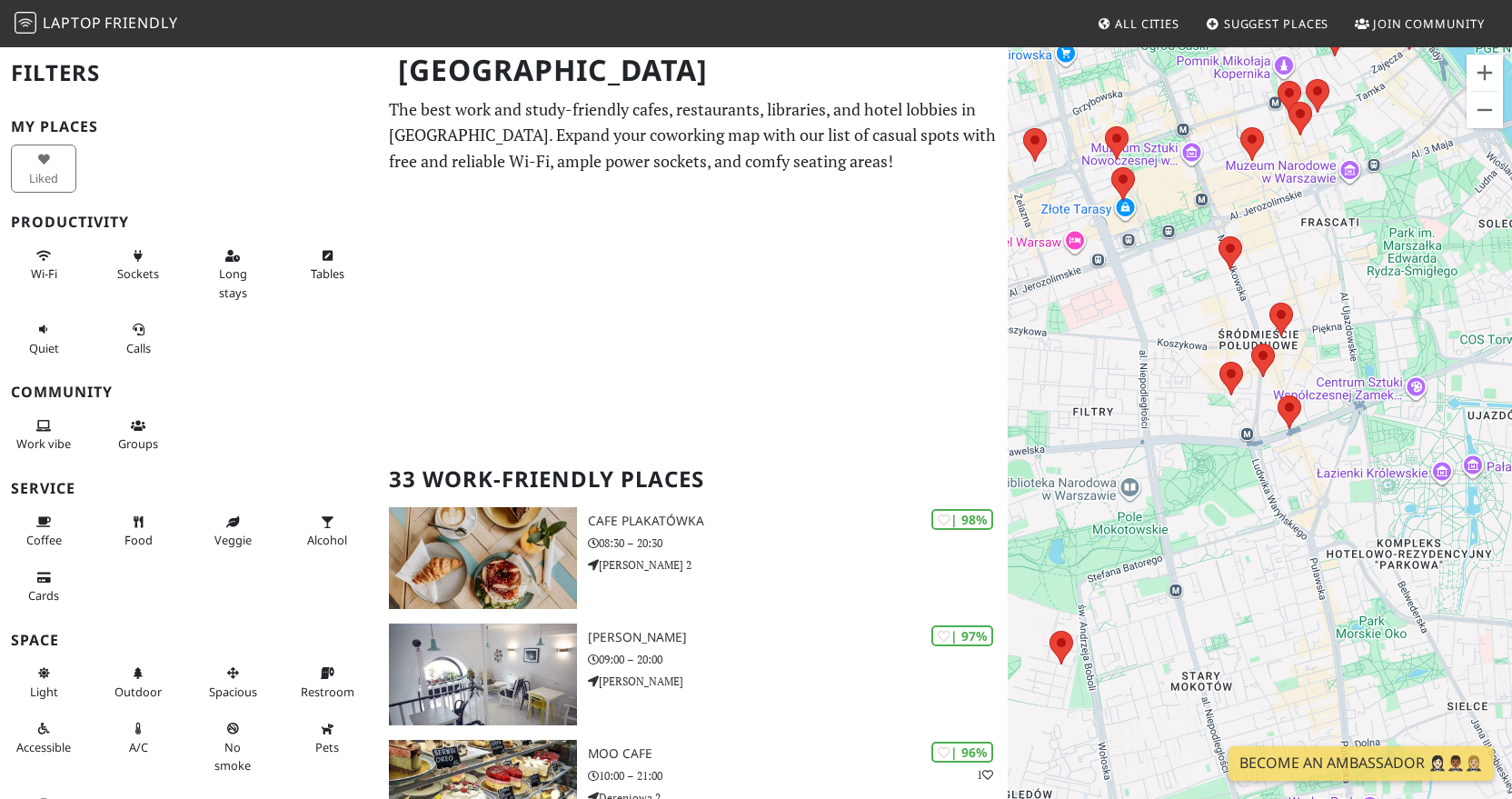
drag, startPoint x: 1238, startPoint y: 404, endPoint x: 1391, endPoint y: 282, distance: 195.7
click at [1391, 282] on div "Aby korzystać z interfejsu, używaj klawiszy strzałek." at bounding box center [1259, 444] width 505 height 799
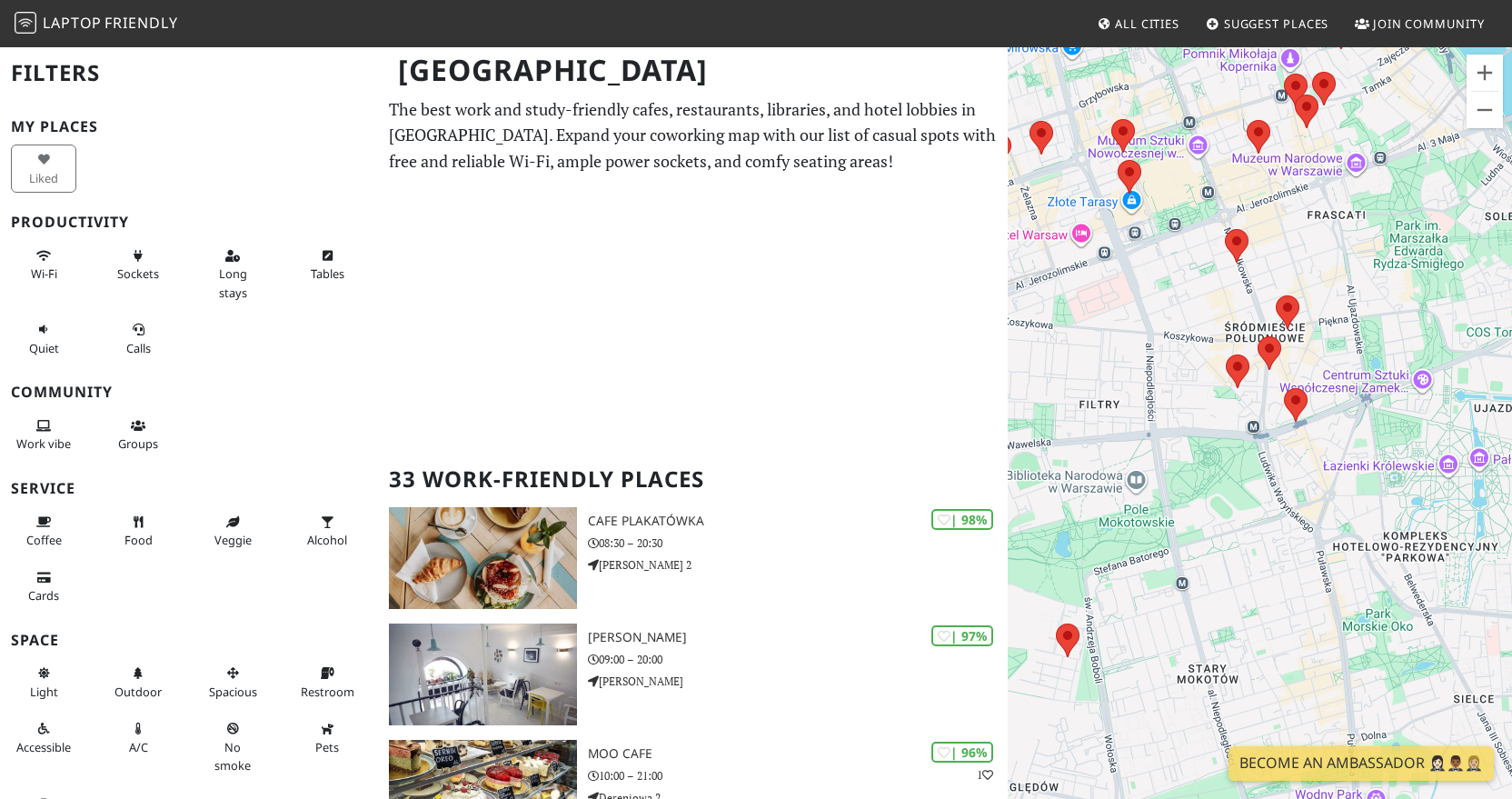
click at [1372, 298] on div "Aby korzystać z interfejsu, używaj klawiszy strzałek." at bounding box center [1259, 444] width 505 height 799
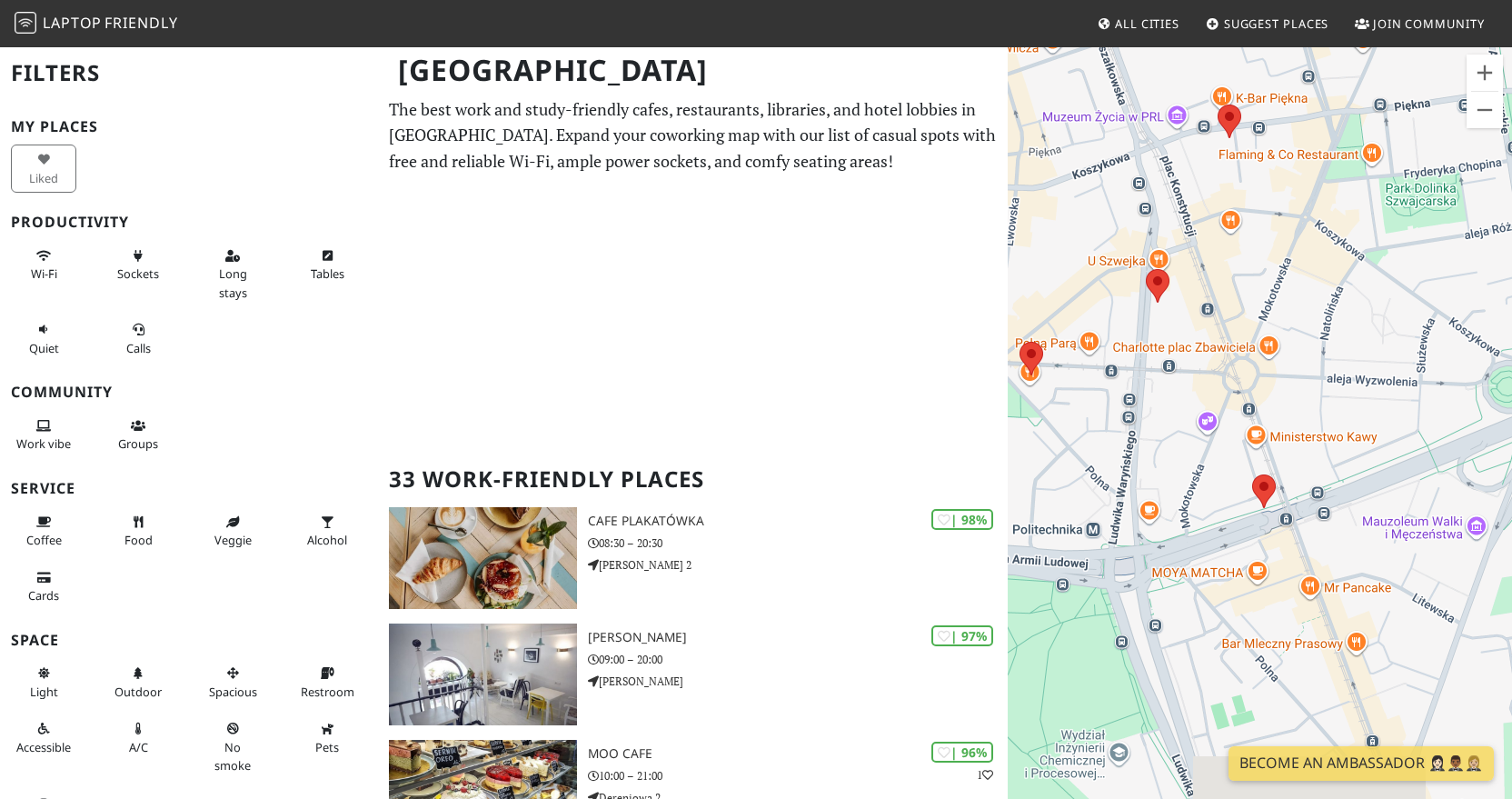
drag, startPoint x: 1240, startPoint y: 520, endPoint x: 1429, endPoint y: 234, distance: 342.8
click at [1440, 227] on div "Aby korzystać z interfejsu, używaj klawiszy strzałek." at bounding box center [1259, 444] width 505 height 799
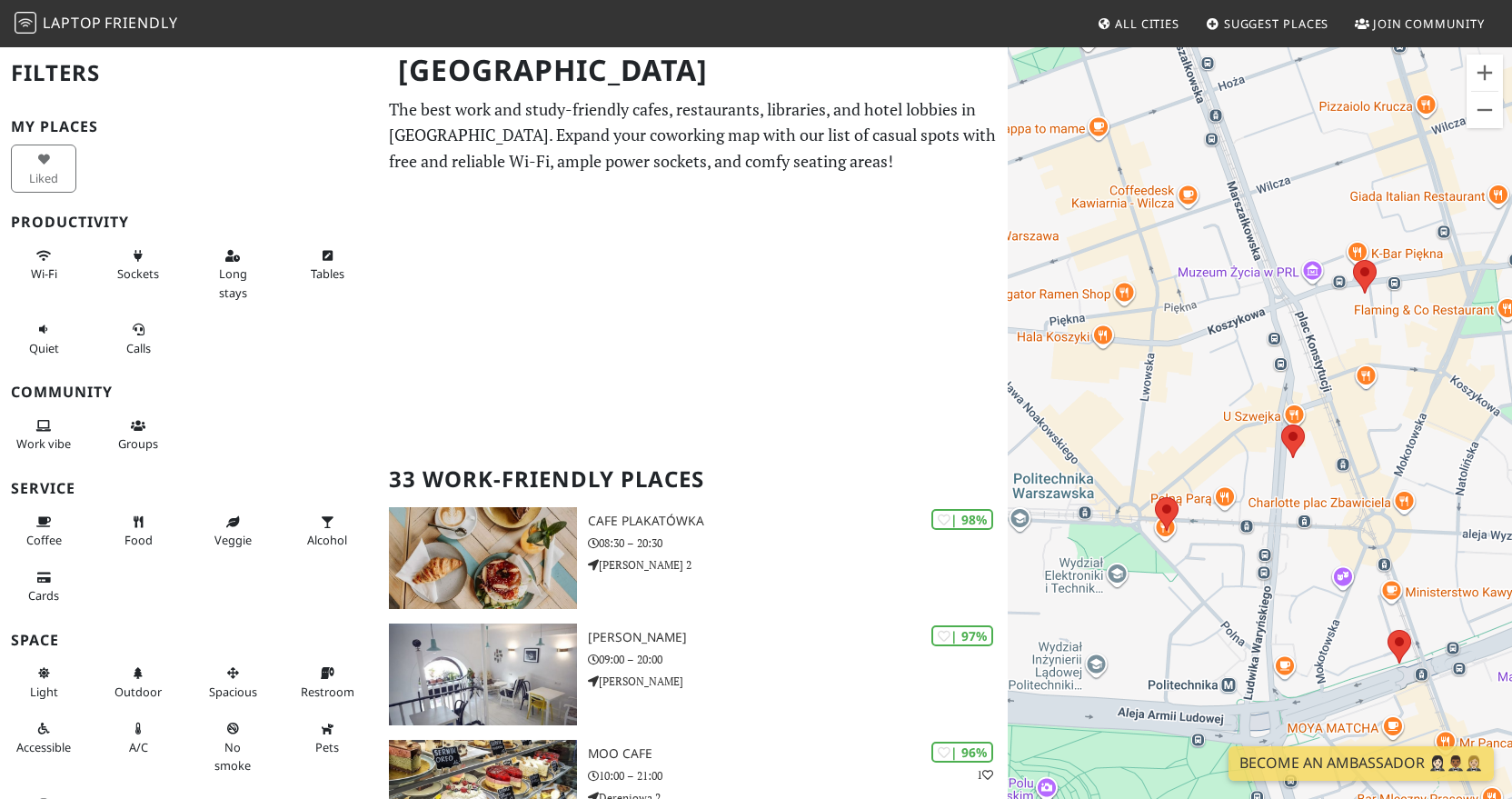
drag, startPoint x: 1166, startPoint y: 259, endPoint x: 1224, endPoint y: 530, distance: 277.1
click at [1224, 530] on div "Aby korzystać z interfejsu, używaj klawiszy strzałek." at bounding box center [1259, 444] width 505 height 799
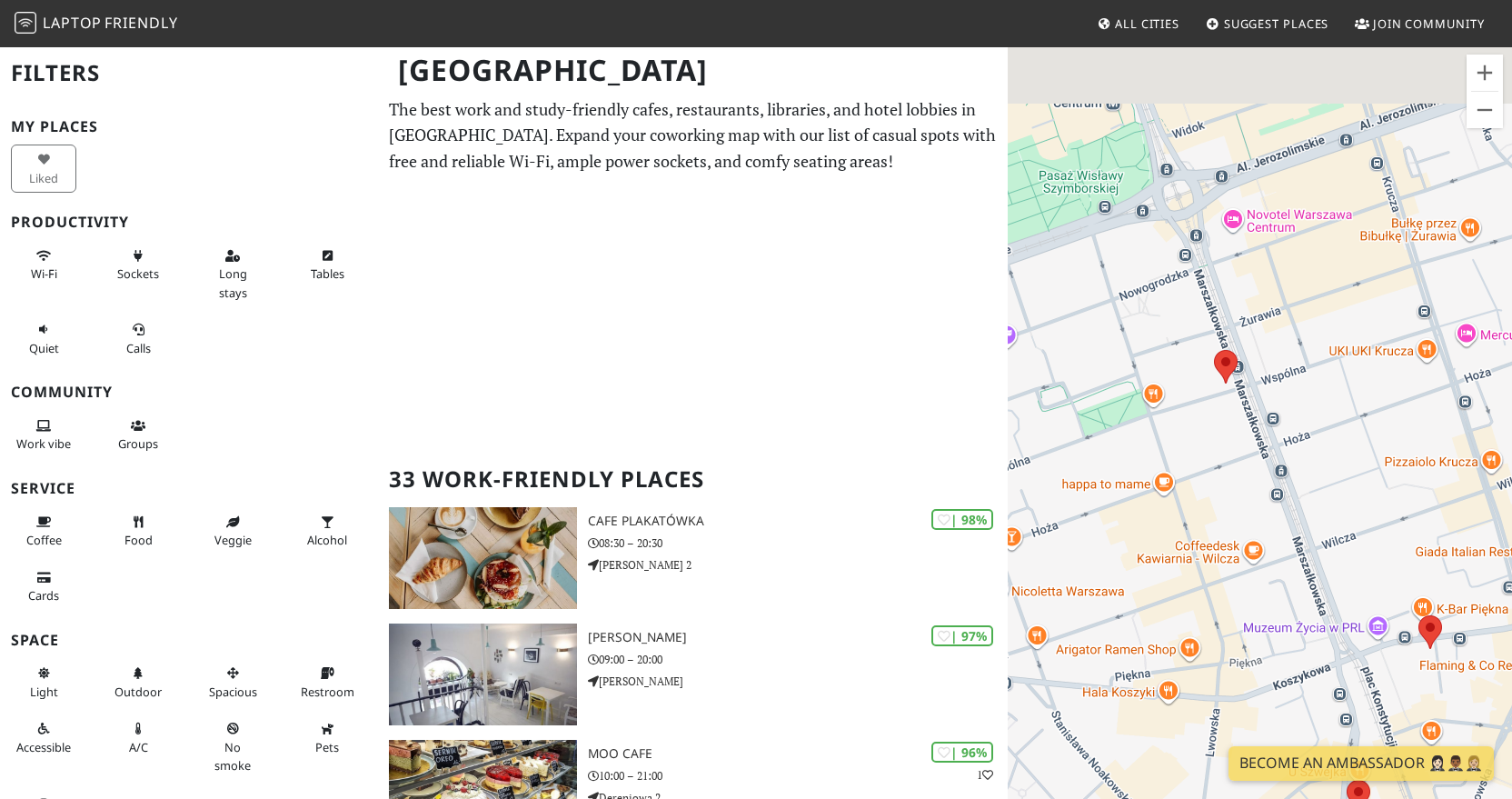
drag, startPoint x: 1250, startPoint y: 258, endPoint x: 1329, endPoint y: 520, distance: 273.7
click at [1329, 520] on div "Aby korzystać z interfejsu, używaj klawiszy strzałek." at bounding box center [1259, 444] width 505 height 799
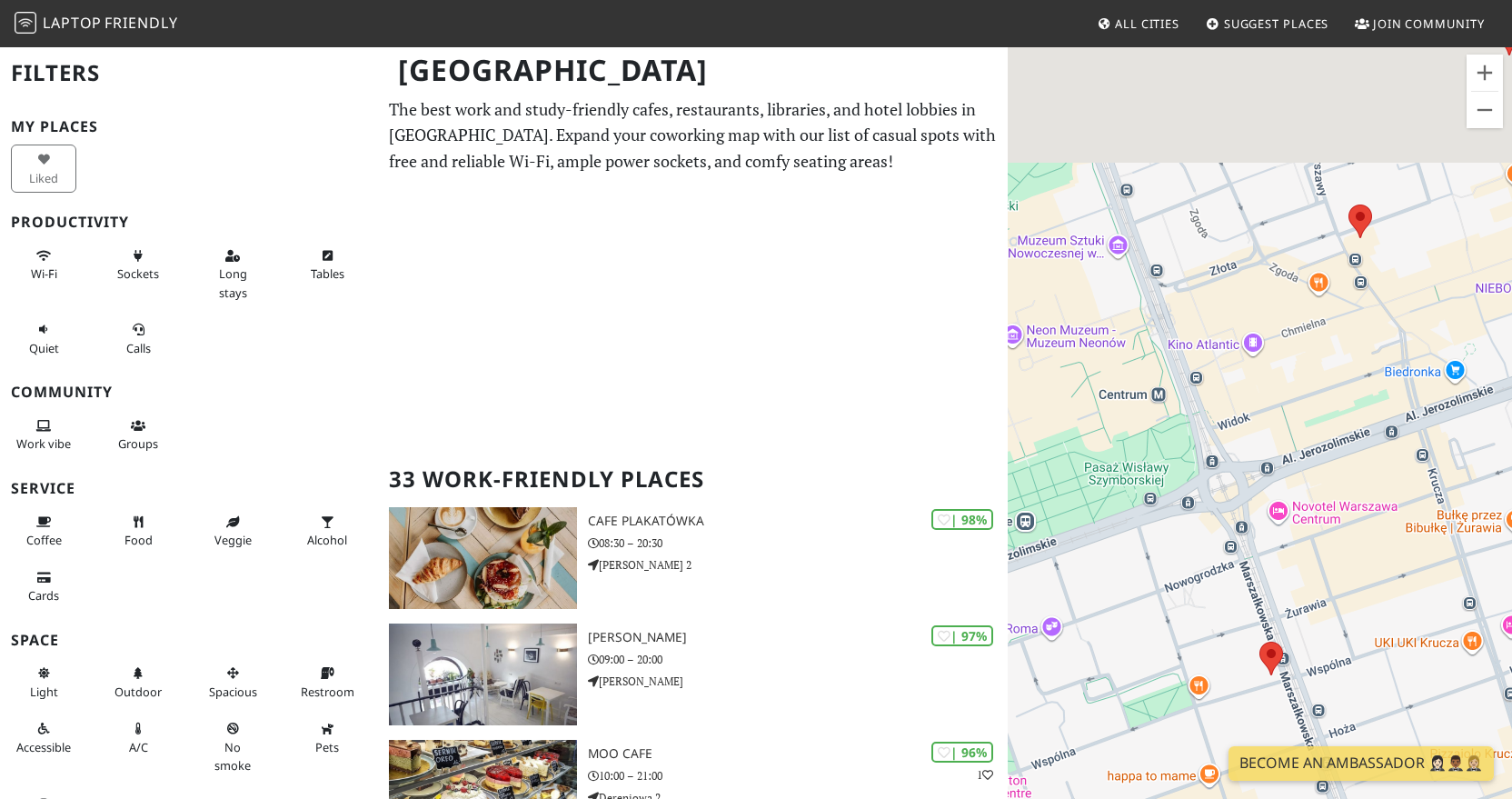
drag, startPoint x: 1297, startPoint y: 231, endPoint x: 1337, endPoint y: 521, distance: 292.7
click at [1337, 521] on div "Aby korzystać z interfejsu, używaj klawiszy strzałek." at bounding box center [1259, 444] width 505 height 799
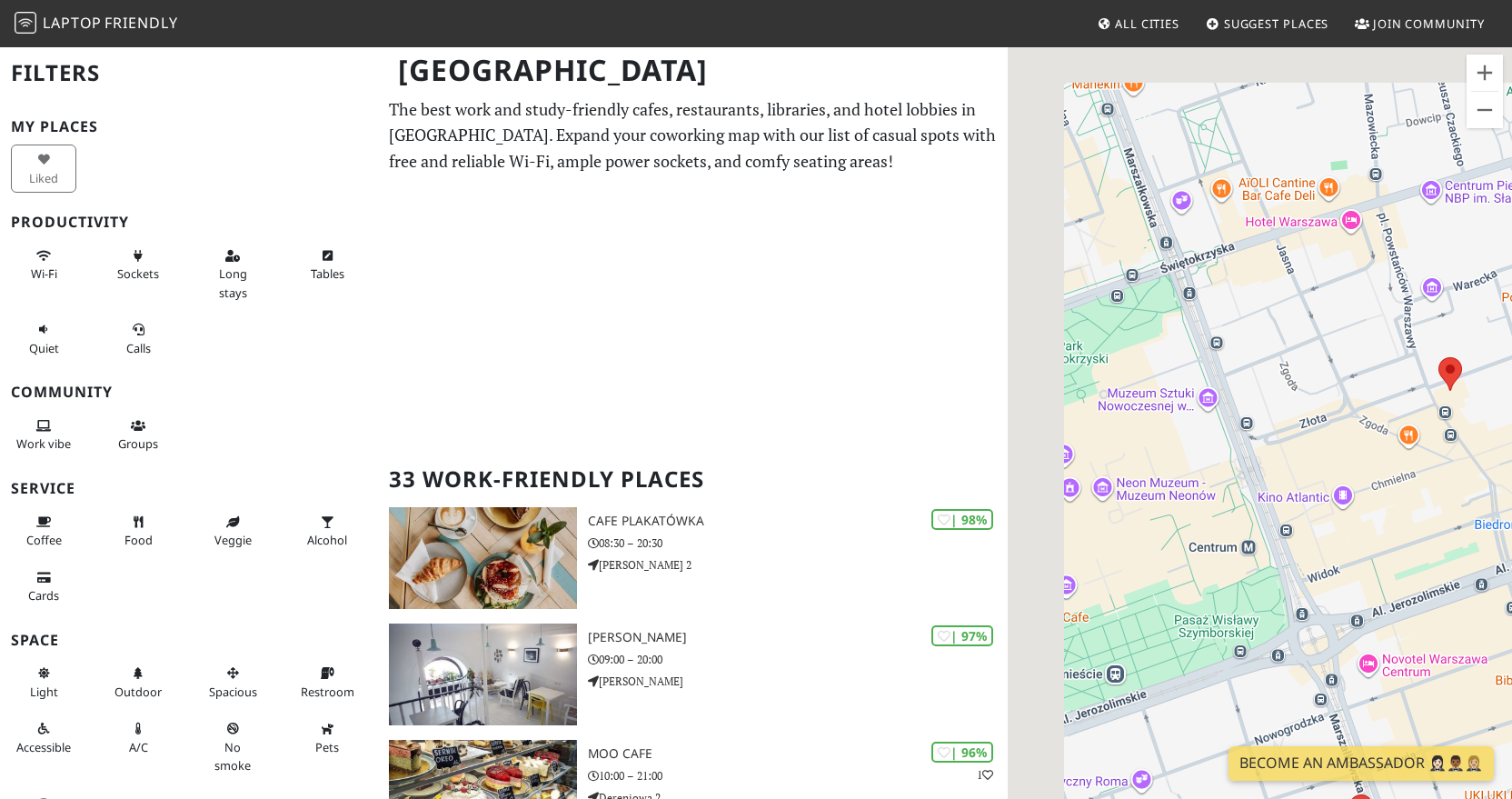
drag, startPoint x: 1228, startPoint y: 235, endPoint x: 1344, endPoint y: 474, distance: 265.7
click at [1344, 474] on div "Aby korzystać z interfejsu, używaj klawiszy strzałek." at bounding box center [1259, 444] width 505 height 799
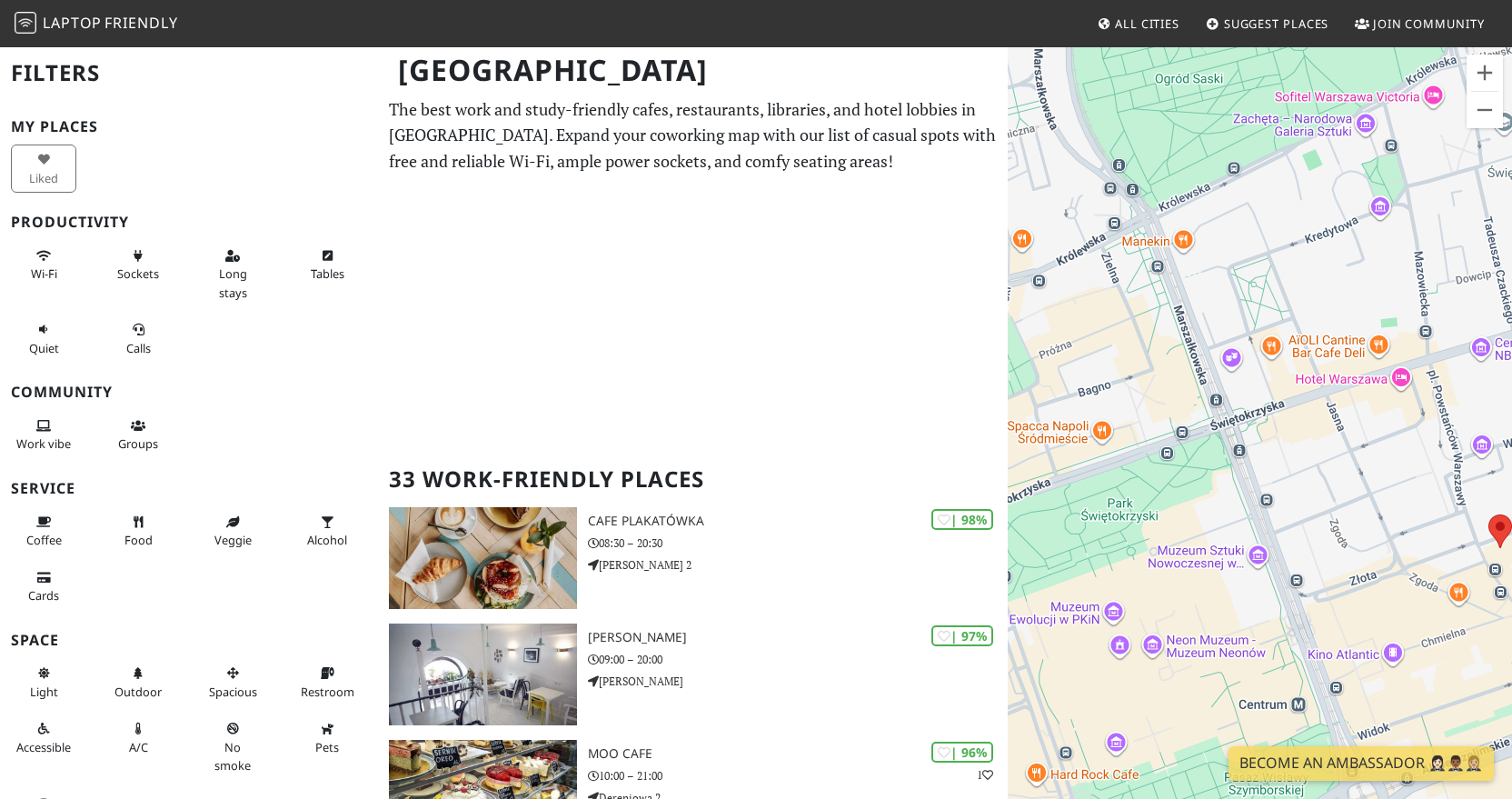
drag, startPoint x: 1270, startPoint y: 234, endPoint x: 1392, endPoint y: 437, distance: 236.8
click at [1392, 437] on div "Aby korzystać z interfejsu, używaj klawiszy strzałek." at bounding box center [1259, 444] width 505 height 799
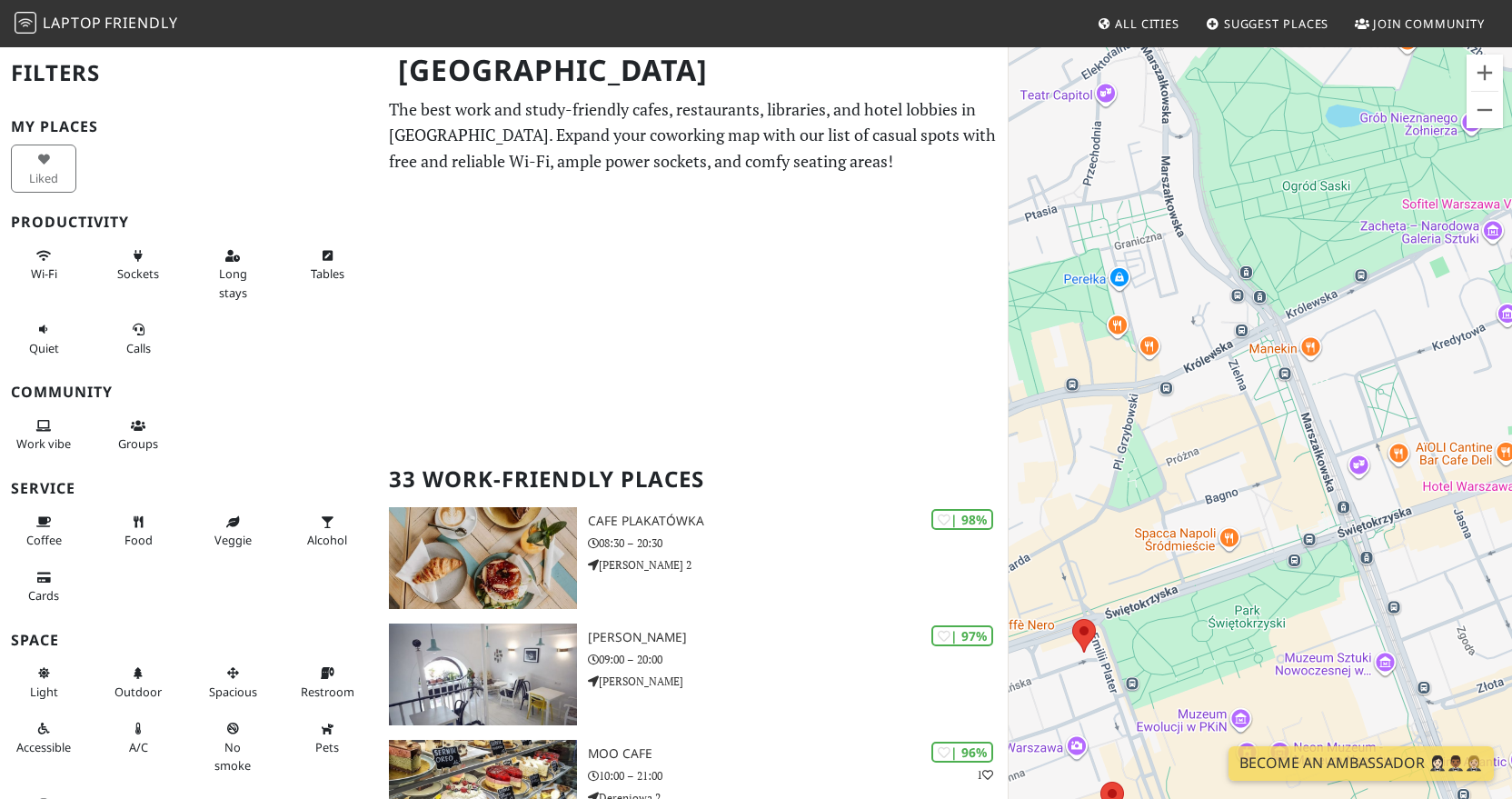
drag, startPoint x: 1296, startPoint y: 540, endPoint x: 1454, endPoint y: 353, distance: 244.8
click at [1454, 353] on div "Aby korzystać z interfejsu, używaj klawiszy strzałek." at bounding box center [1259, 444] width 505 height 799
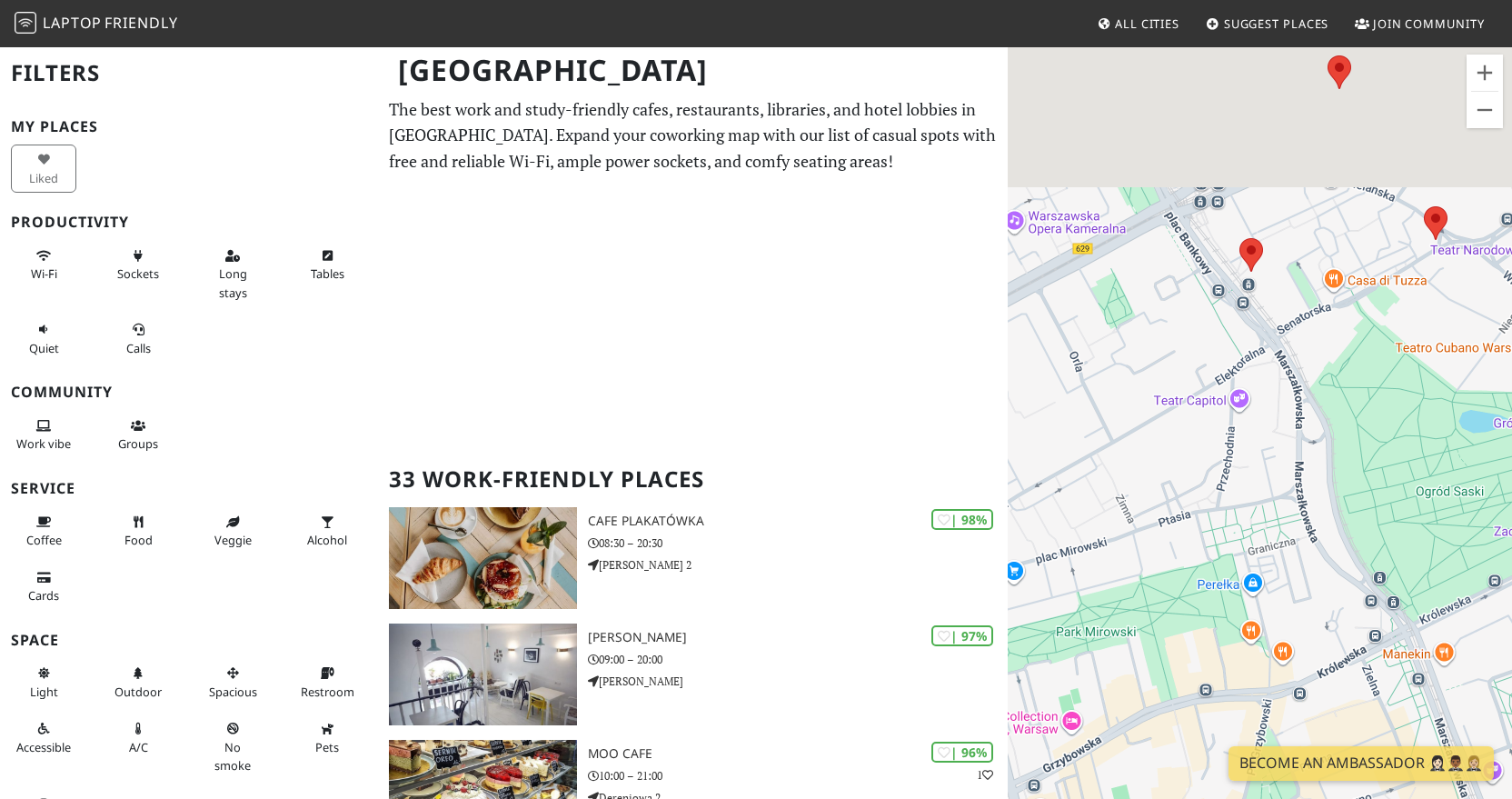
drag, startPoint x: 1244, startPoint y: 179, endPoint x: 1243, endPoint y: 636, distance: 457.0
click at [1243, 636] on div "Aby korzystać z interfejsu, używaj klawiszy strzałek." at bounding box center [1259, 444] width 505 height 799
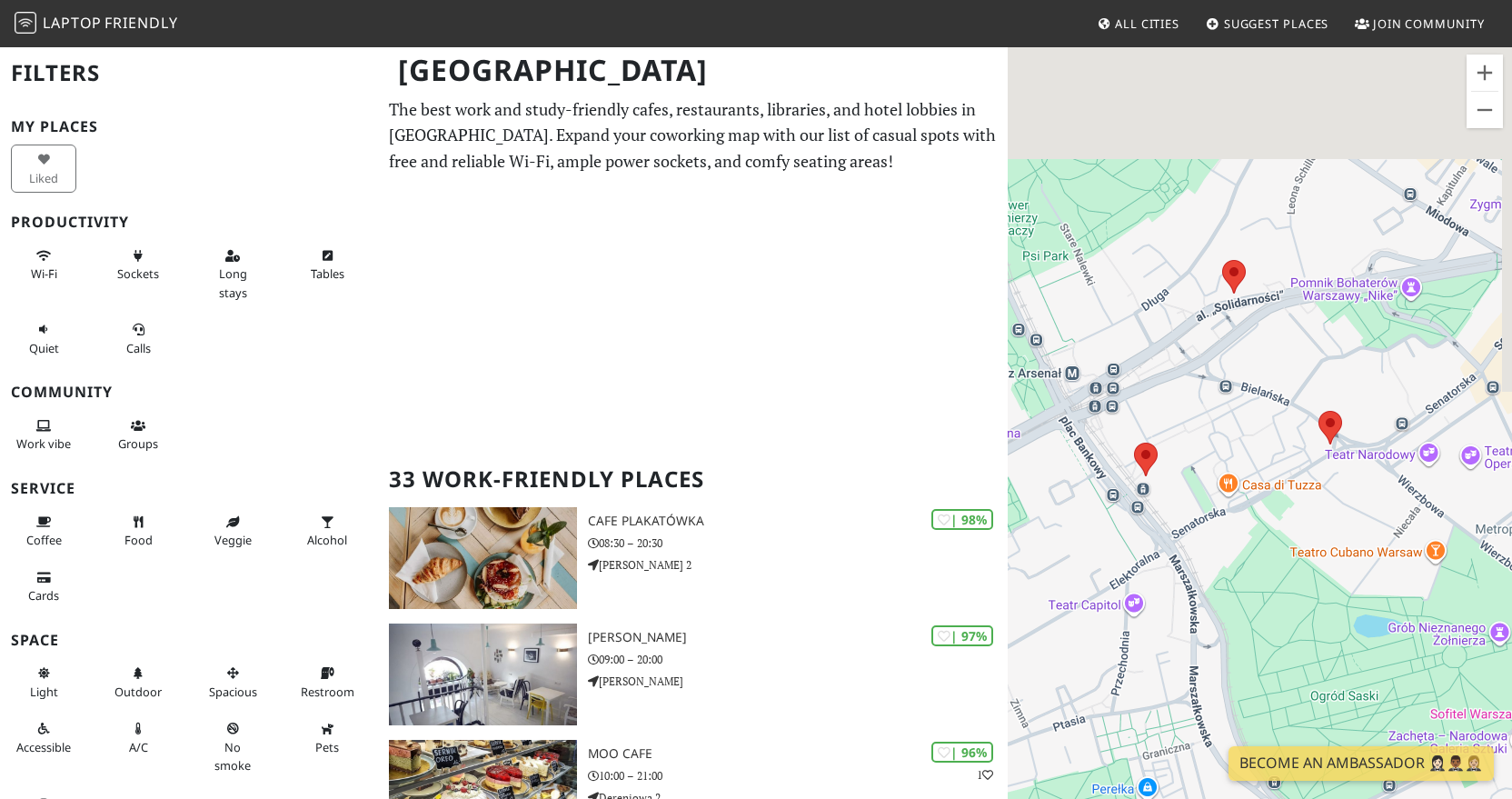
drag, startPoint x: 1249, startPoint y: 258, endPoint x: 1141, endPoint y: 473, distance: 240.6
click at [1141, 473] on div at bounding box center [1145, 459] width 24 height 34
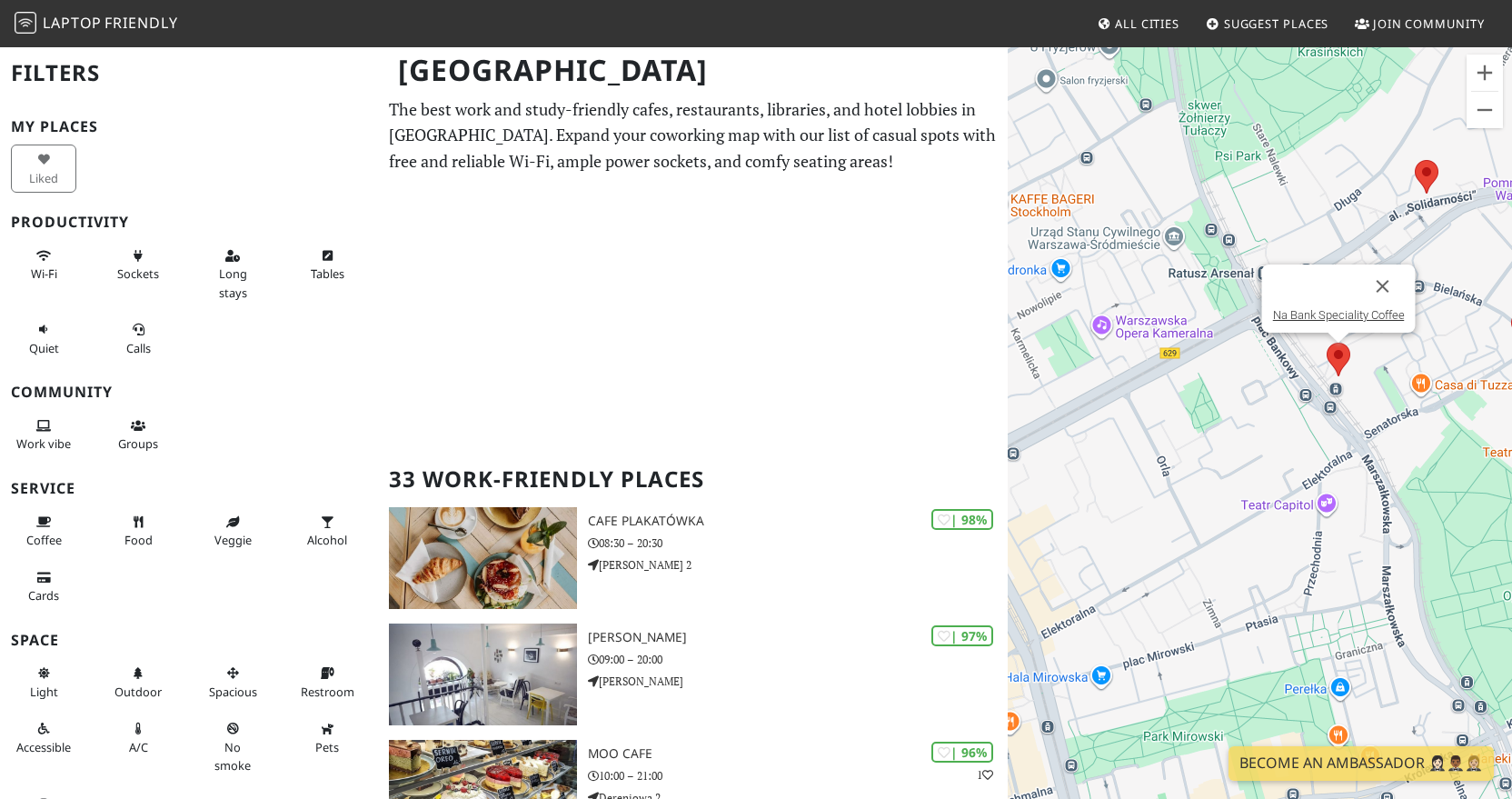
drag, startPoint x: 1155, startPoint y: 313, endPoint x: 1396, endPoint y: 191, distance: 270.1
click at [1395, 192] on div "Aby korzystać z interfejsu, używaj klawiszy strzałek. Na Bank Speciality Coffee" at bounding box center [1259, 444] width 505 height 799
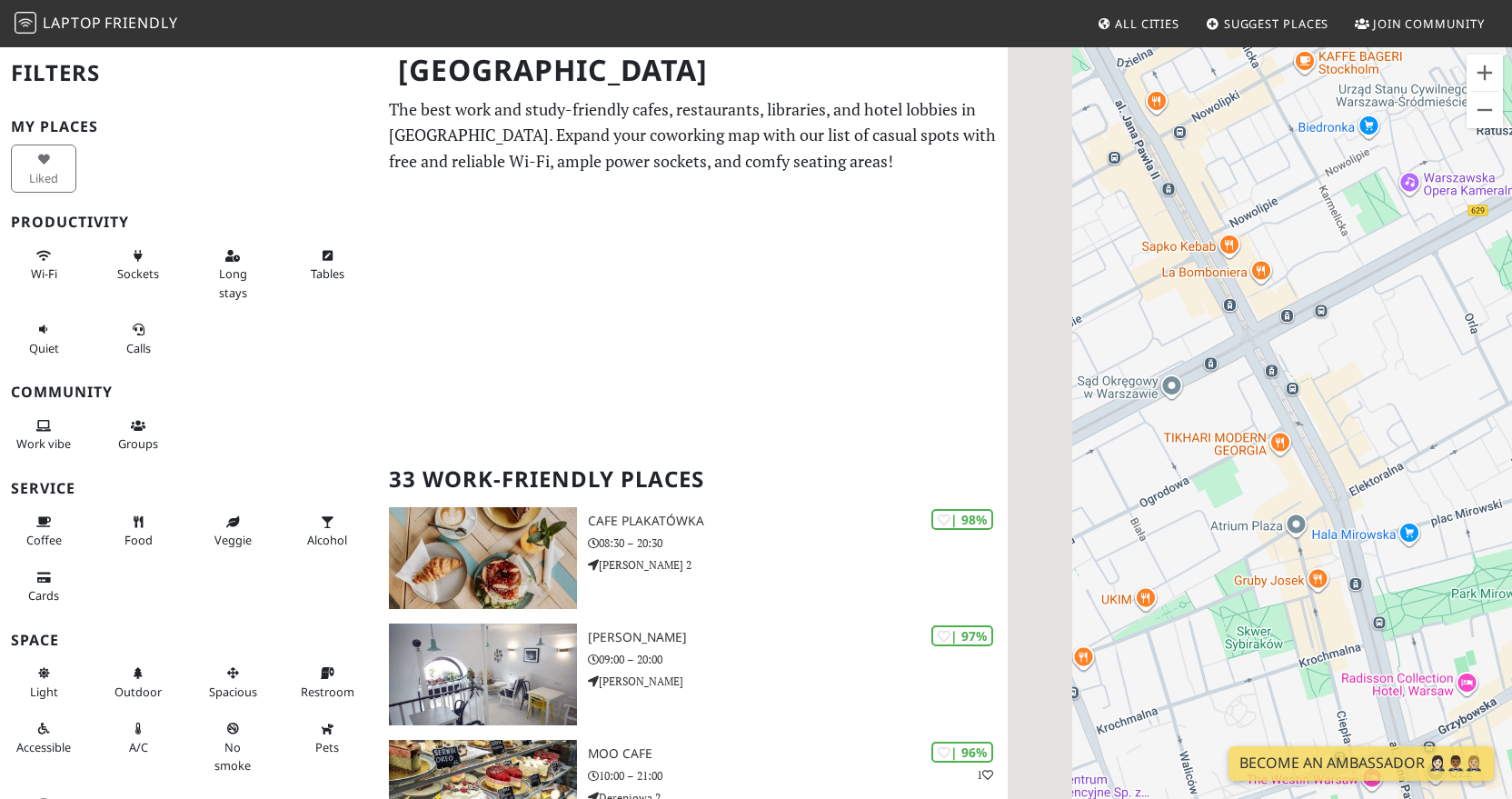
drag, startPoint x: 1132, startPoint y: 384, endPoint x: 1381, endPoint y: 284, distance: 268.3
click at [1381, 284] on div "Aby korzystać z interfejsu, używaj klawiszy strzałek. Na Bank Speciality Coffee" at bounding box center [1259, 444] width 505 height 799
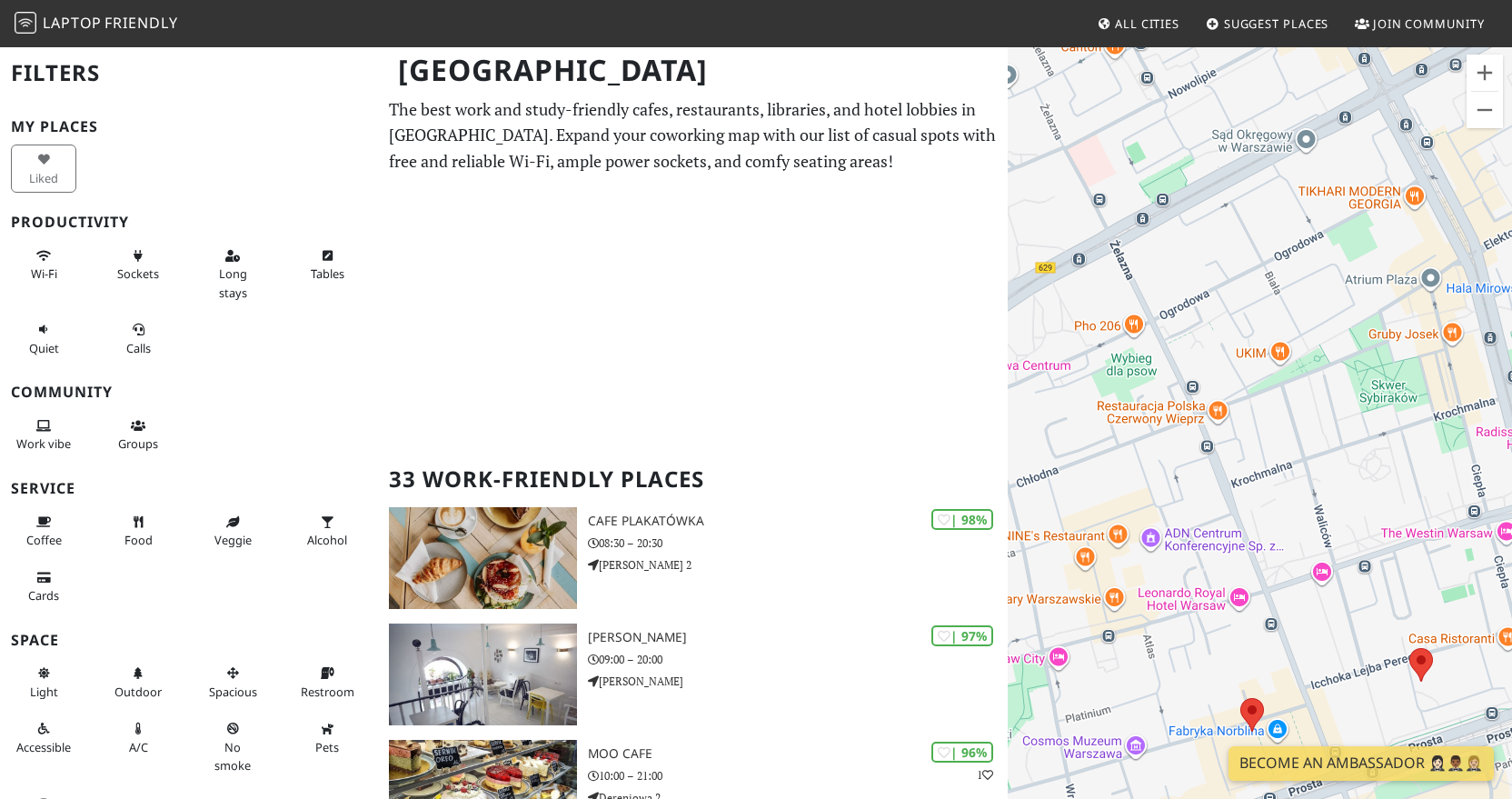
drag, startPoint x: 1223, startPoint y: 474, endPoint x: 1363, endPoint y: 216, distance: 293.5
click at [1363, 216] on div "Aby korzystać z interfejsu, używaj klawiszy strzałek. Na Bank Speciality Coffee" at bounding box center [1259, 444] width 505 height 799
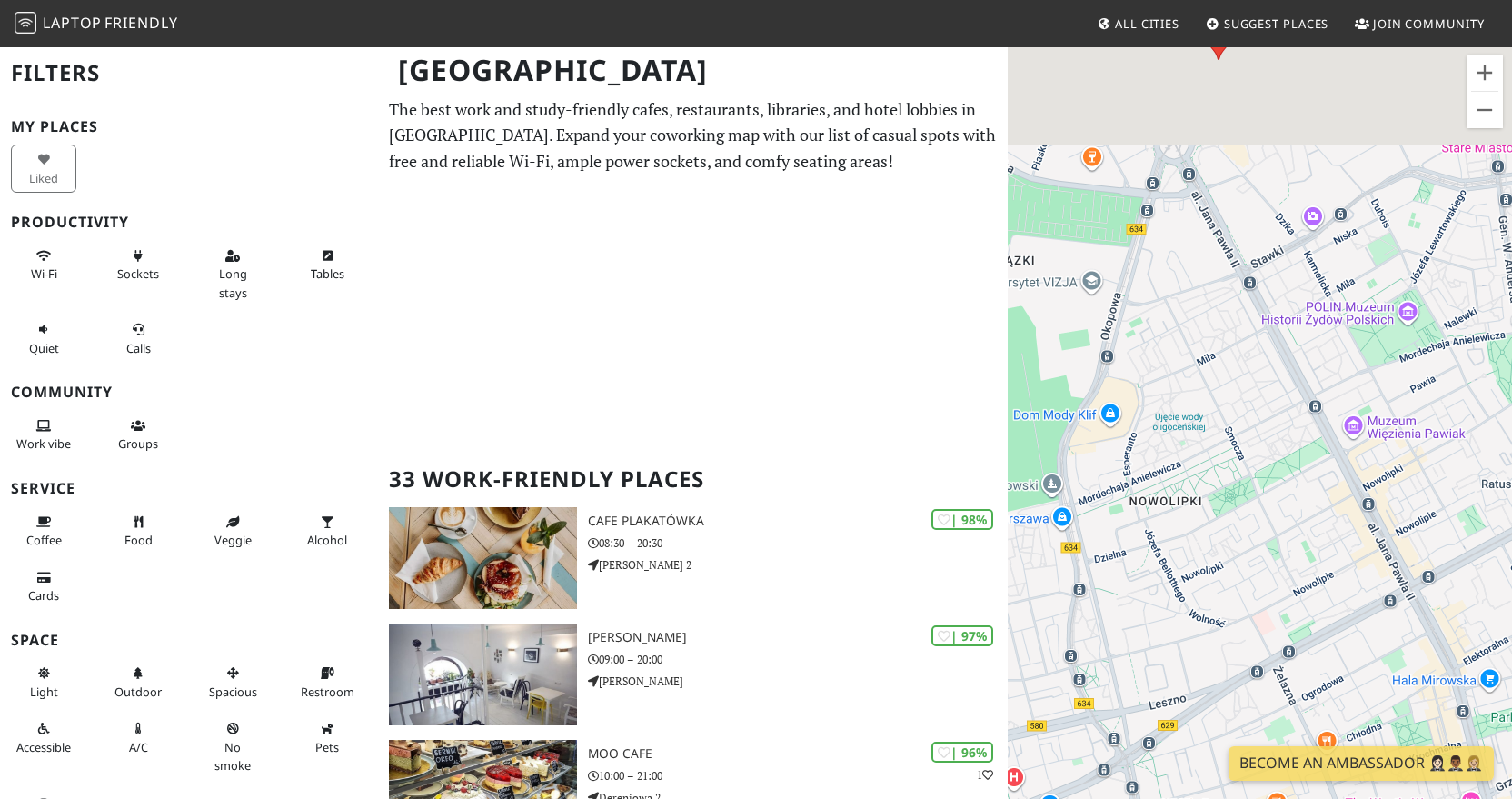
drag, startPoint x: 1282, startPoint y: 293, endPoint x: 1363, endPoint y: 705, distance: 419.9
click at [1363, 705] on div "Aby korzystać z interfejsu, używaj klawiszy strzałek. Na Bank Speciality Coffee" at bounding box center [1259, 444] width 505 height 799
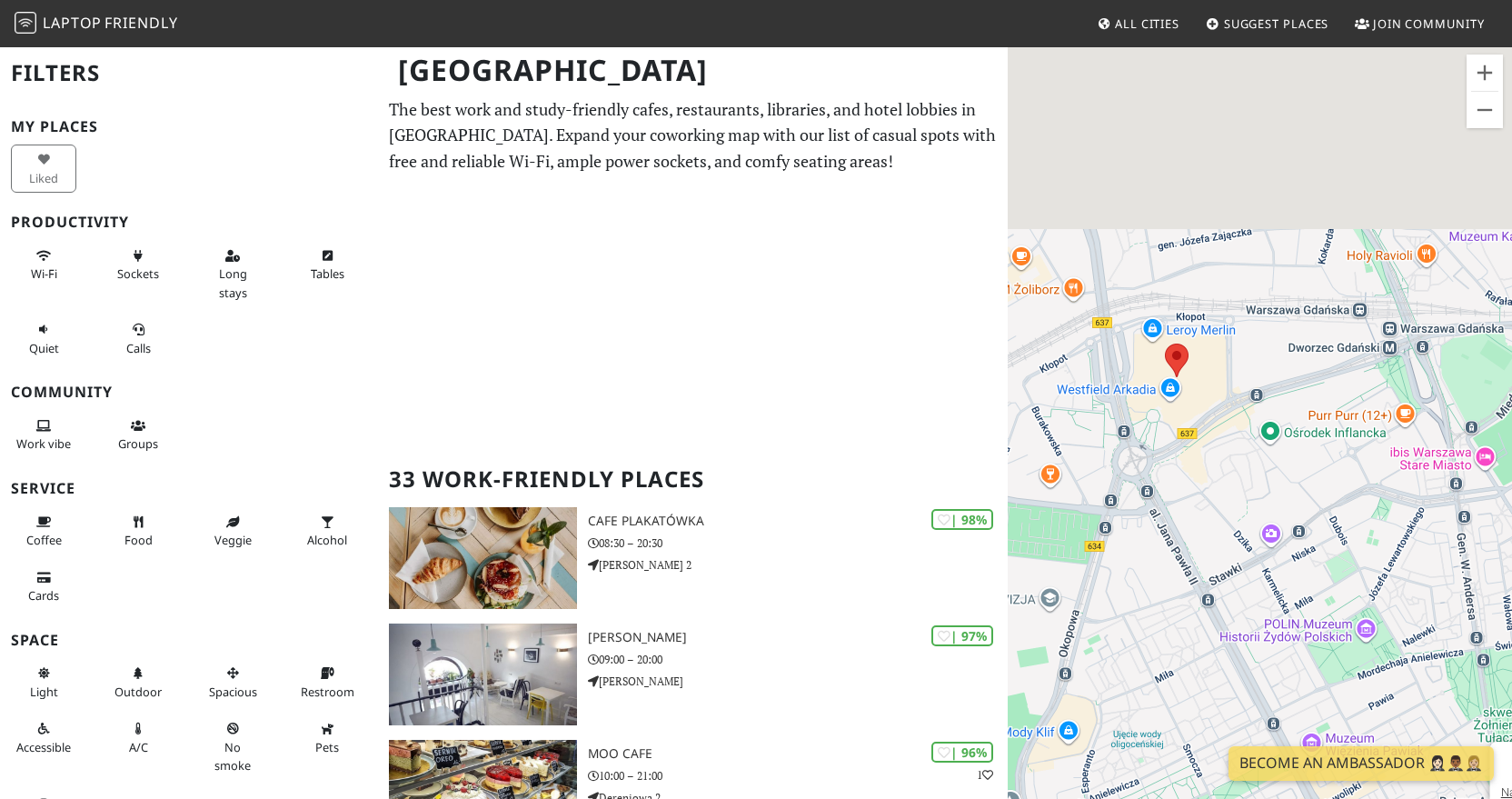
drag, startPoint x: 1242, startPoint y: 552, endPoint x: 1229, endPoint y: 730, distance: 178.5
click at [1229, 730] on div "Aby korzystać z interfejsu, używaj klawiszy strzałek. Na Bank Speciality Coffee" at bounding box center [1259, 444] width 505 height 799
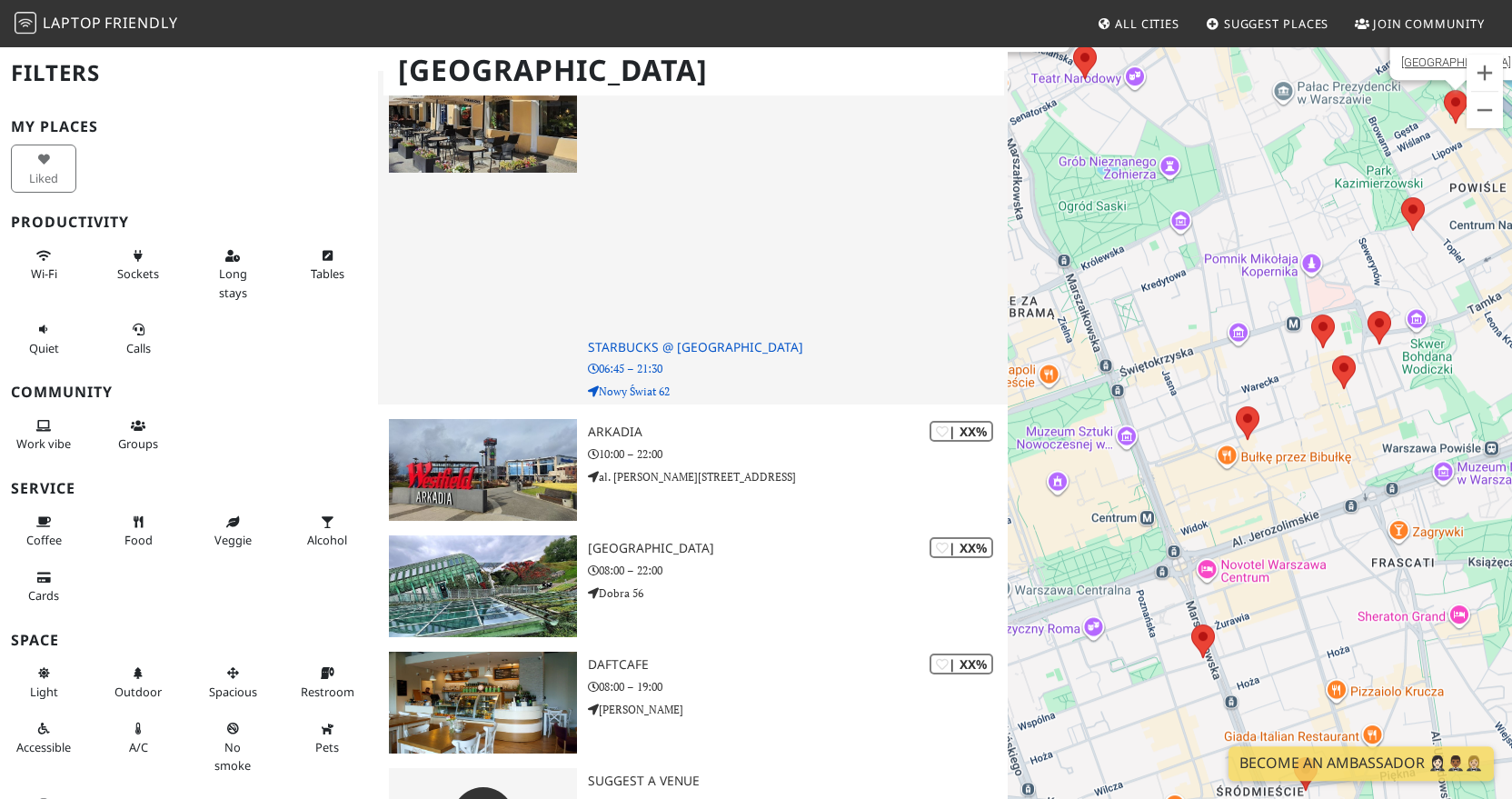
scroll to position [4631, 0]
